Goal: Information Seeking & Learning: Learn about a topic

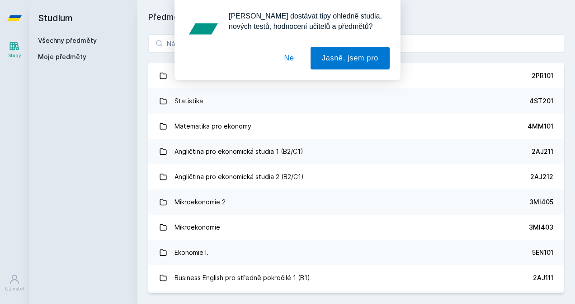
click at [293, 65] on button "Ne" at bounding box center [289, 58] width 33 height 23
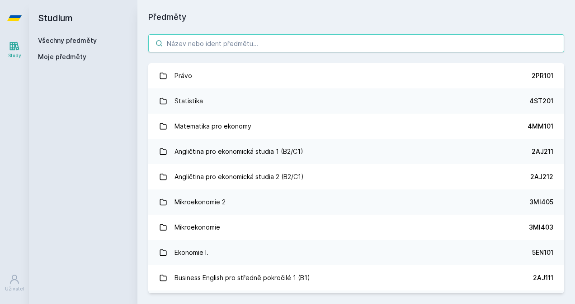
click at [242, 45] on input "search" at bounding box center [356, 43] width 416 height 18
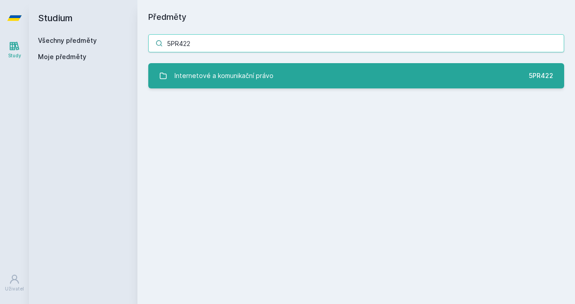
type input "5PR422"
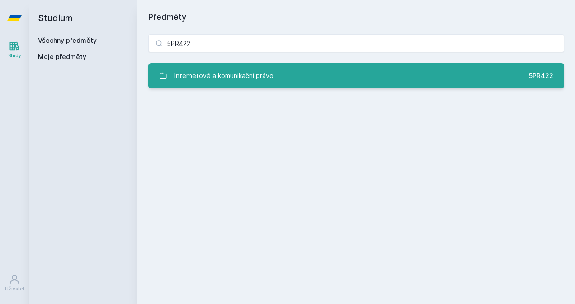
click at [253, 82] on div "Internetové a komunikační právo" at bounding box center [223, 76] width 99 height 18
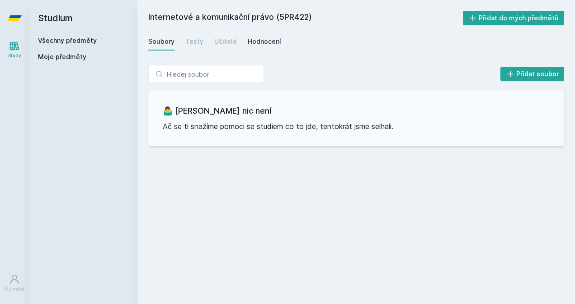
click at [257, 41] on div "Hodnocení" at bounding box center [264, 41] width 33 height 9
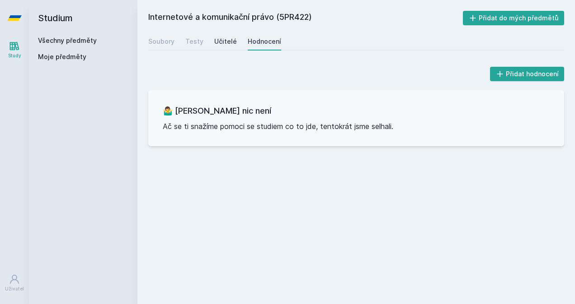
click at [225, 41] on div "Učitelé" at bounding box center [225, 41] width 23 height 9
click at [186, 39] on div "Testy" at bounding box center [194, 41] width 18 height 9
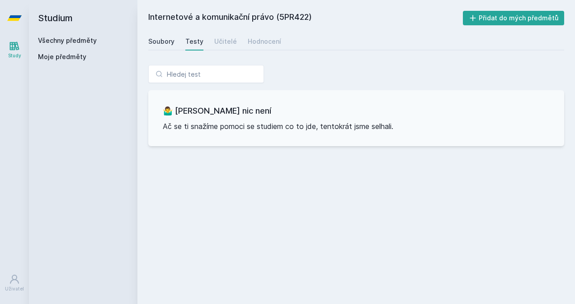
click at [162, 44] on div "Soubory" at bounding box center [161, 41] width 26 height 9
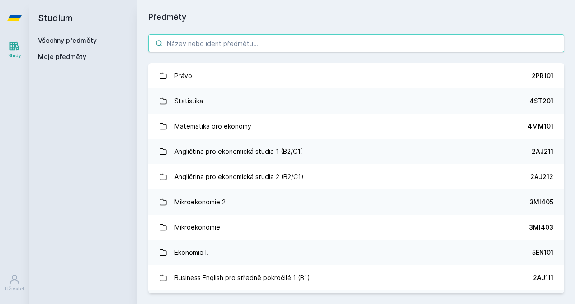
click at [252, 42] on input "search" at bounding box center [356, 43] width 416 height 18
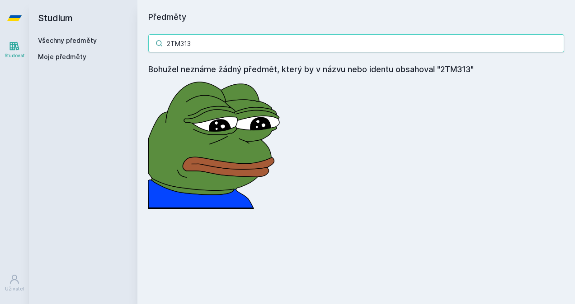
click at [249, 43] on input "2TM313" at bounding box center [356, 43] width 416 height 18
type input "2"
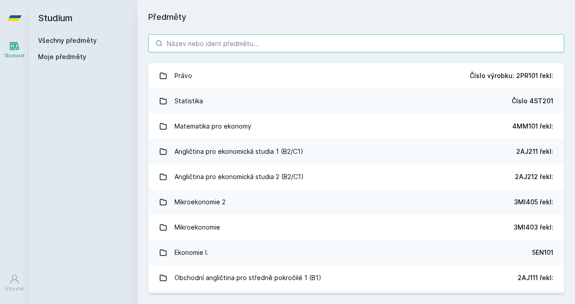
click at [253, 47] on input "search" at bounding box center [356, 43] width 416 height 18
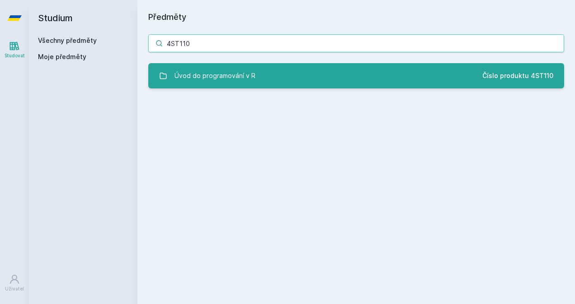
type input "4ST110"
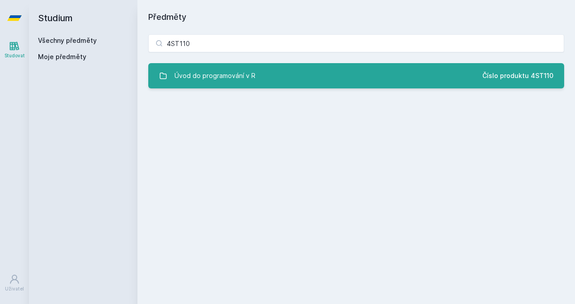
click at [242, 78] on div "Úvod do programování v R" at bounding box center [214, 76] width 81 height 18
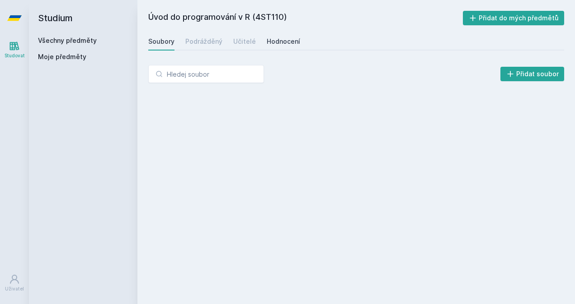
click at [277, 43] on div "Hodnocení" at bounding box center [283, 41] width 33 height 9
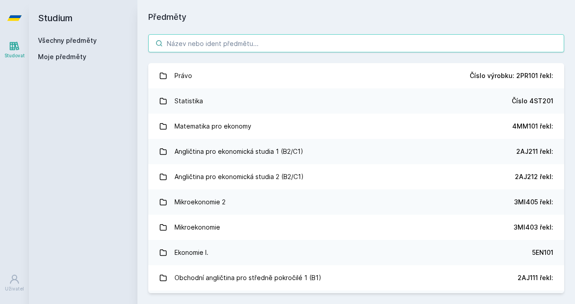
click at [245, 44] on input "search" at bounding box center [356, 43] width 416 height 18
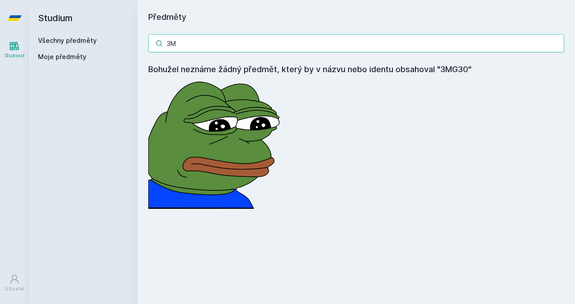
type input "3"
